Goal: Task Accomplishment & Management: Use online tool/utility

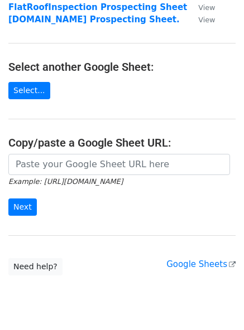
scroll to position [151, 0]
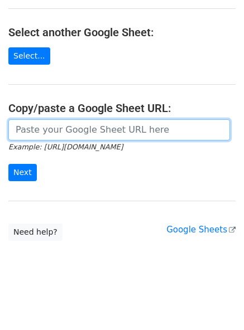
click at [88, 134] on input "url" at bounding box center [118, 129] width 221 height 21
paste input "[URL][DOMAIN_NAME]"
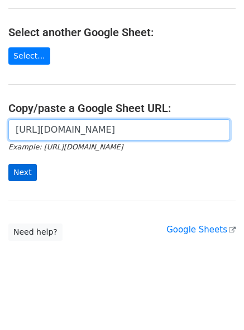
type input "[URL][DOMAIN_NAME]"
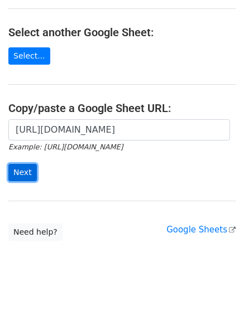
scroll to position [0, 0]
click at [33, 170] on input "Next" at bounding box center [22, 172] width 28 height 17
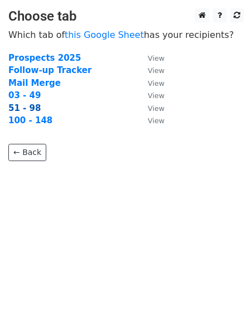
click at [23, 112] on strong "51 - 98" at bounding box center [24, 108] width 32 height 10
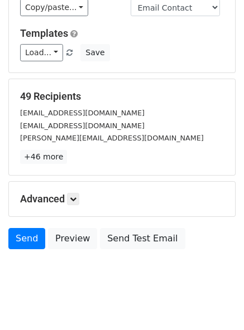
scroll to position [103, 0]
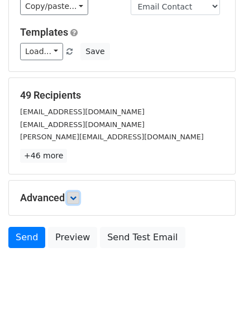
click at [74, 195] on icon at bounding box center [73, 198] width 7 height 7
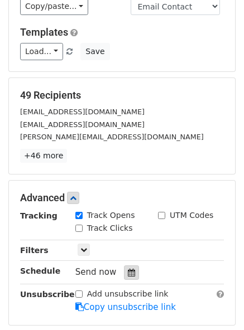
click at [128, 269] on icon at bounding box center [131, 273] width 7 height 8
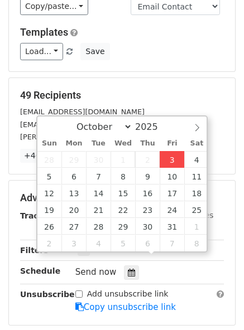
type input "2025-10-03 13:22"
type input "01"
type input "22"
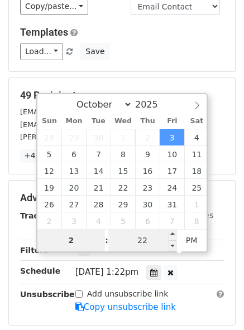
type input "2"
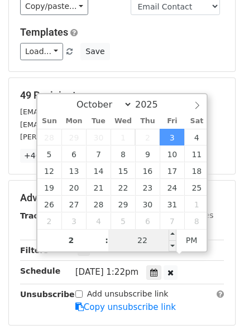
type input "2025-10-03 14:22"
type input "02"
click at [153, 238] on input "22" at bounding box center [142, 240] width 68 height 22
type input "00"
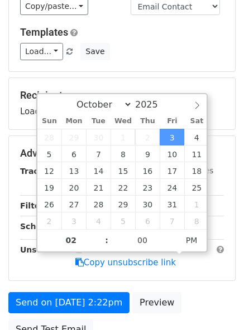
type input "2025-10-03 14:00"
click at [163, 78] on div "Recipients Loading..." at bounding box center [122, 103] width 226 height 51
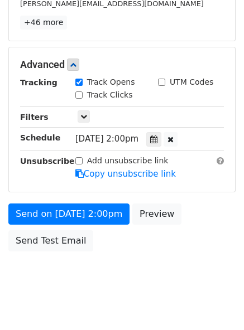
scroll to position [239, 0]
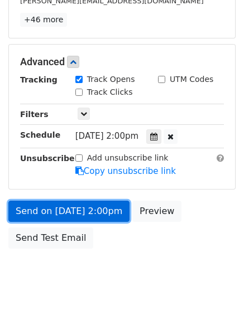
click at [16, 202] on link "Send on Oct 3 at 2:00pm" at bounding box center [68, 211] width 121 height 21
